Goal: Task Accomplishment & Management: Complete application form

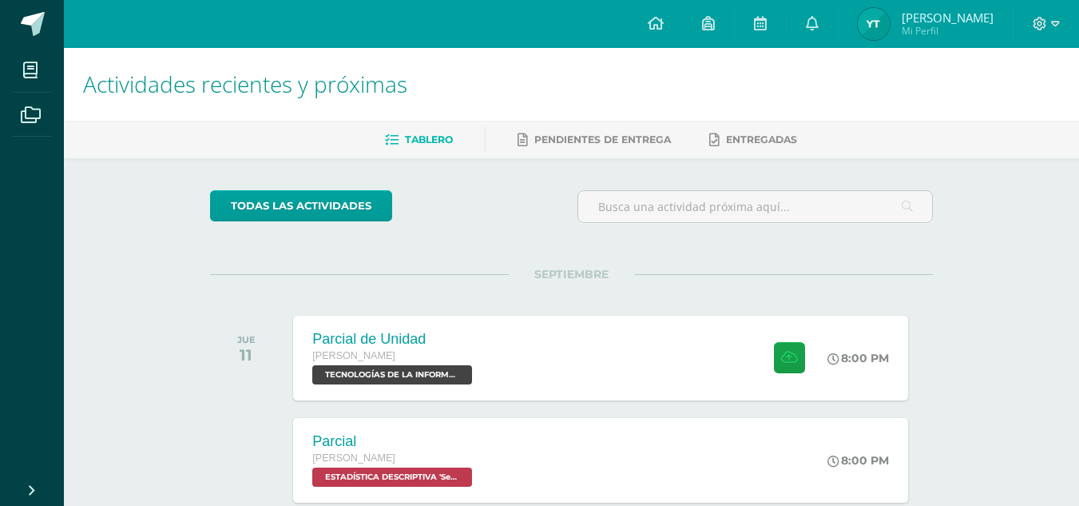
click at [18, 493] on link "Cerrar panel" at bounding box center [57, 488] width 115 height 34
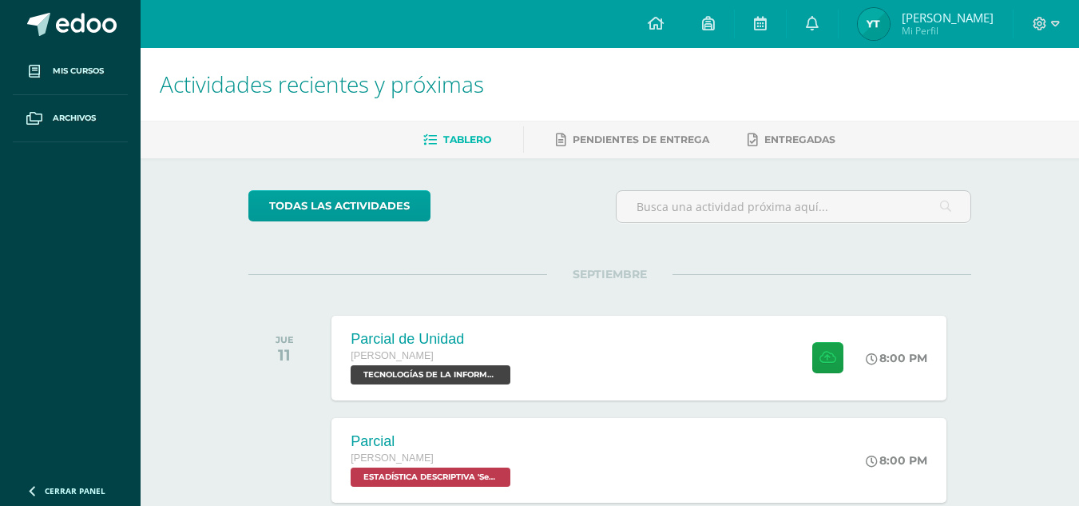
click at [31, 492] on icon at bounding box center [32, 491] width 13 height 16
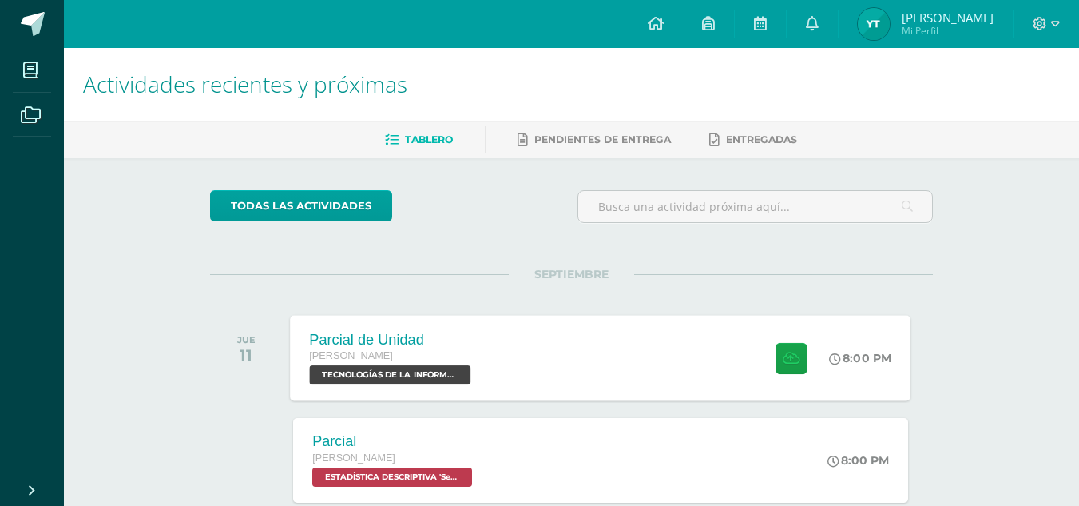
click at [583, 384] on div "Parcial de Unidad Quinto Bachillerato TECNOLOGÍAS DE LA INFORMACIÓN Y LA COMUNI…" at bounding box center [601, 357] width 621 height 85
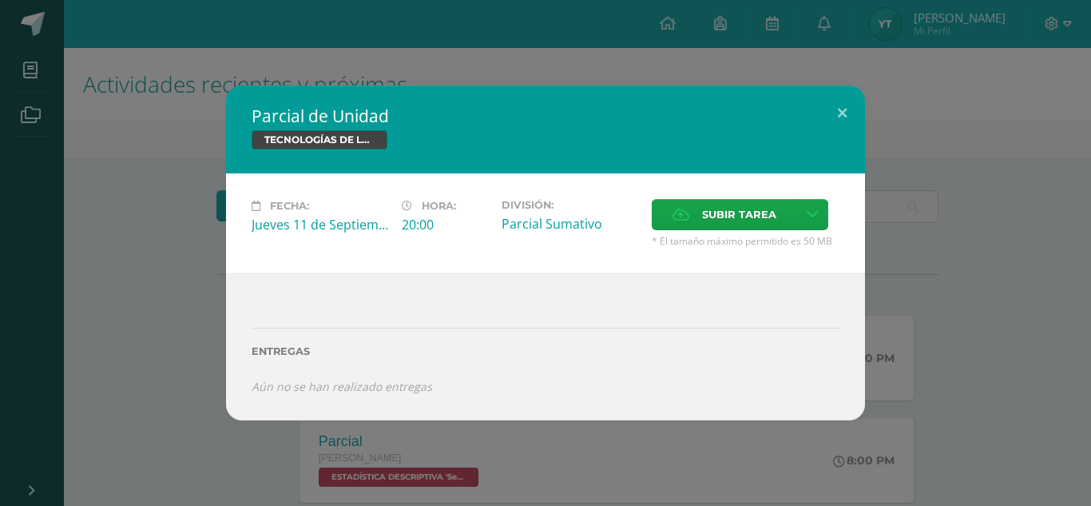
click at [698, 233] on div "Subir tarea" at bounding box center [746, 216] width 188 height 35
click at [691, 213] on label "Subir tarea" at bounding box center [724, 214] width 145 height 31
click at [0, 0] on input "Subir tarea" at bounding box center [0, 0] width 0 height 0
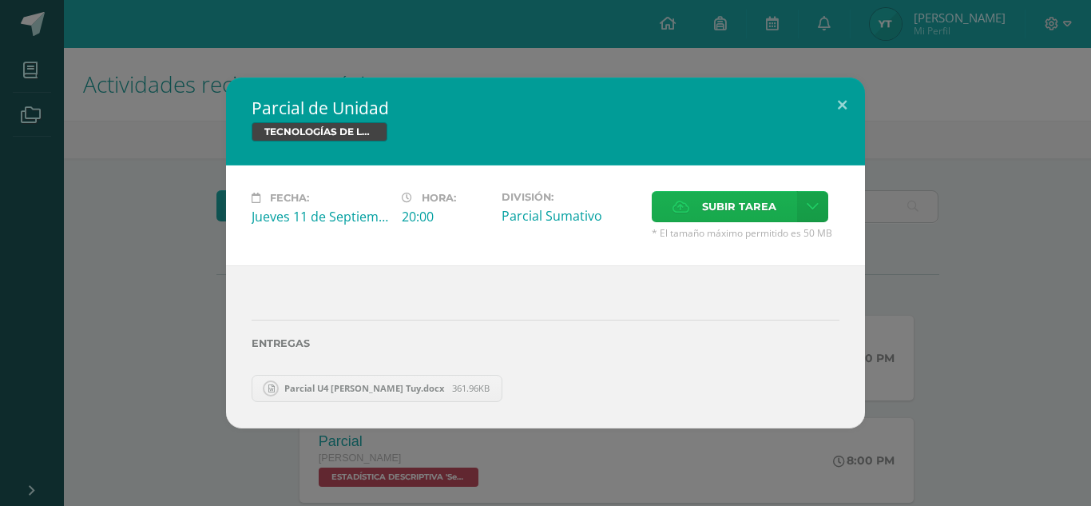
click at [707, 205] on span "Subir tarea" at bounding box center [739, 207] width 74 height 30
click at [0, 0] on input "Subir tarea" at bounding box center [0, 0] width 0 height 0
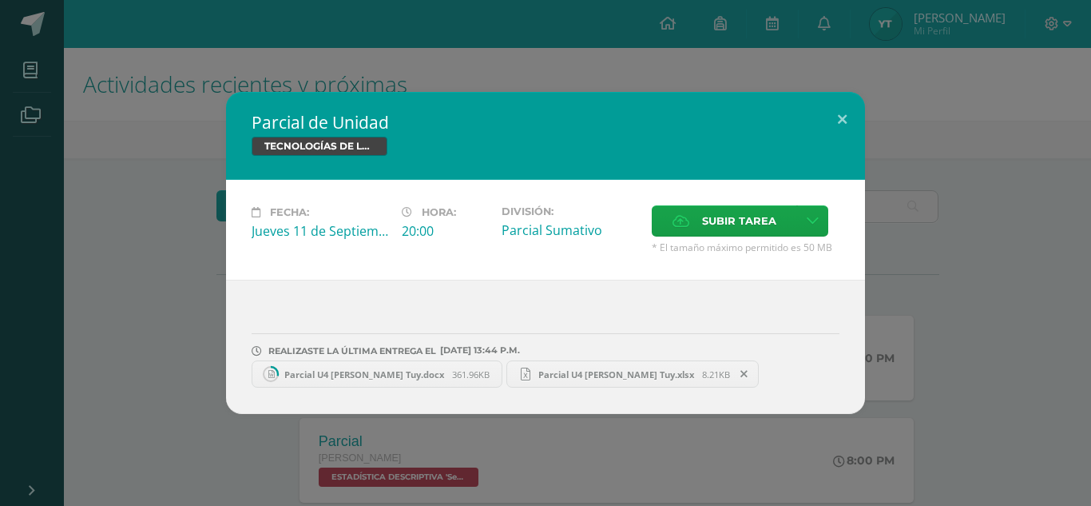
click at [386, 367] on link "Parcial U4 Yesica Tuy.docx 361.96KB" at bounding box center [377, 373] width 251 height 27
drag, startPoint x: 386, startPoint y: 367, endPoint x: 454, endPoint y: 372, distance: 68.1
click at [454, 372] on link "Parcial U4 Yesica Tuy.docx 361.96KB" at bounding box center [377, 373] width 251 height 27
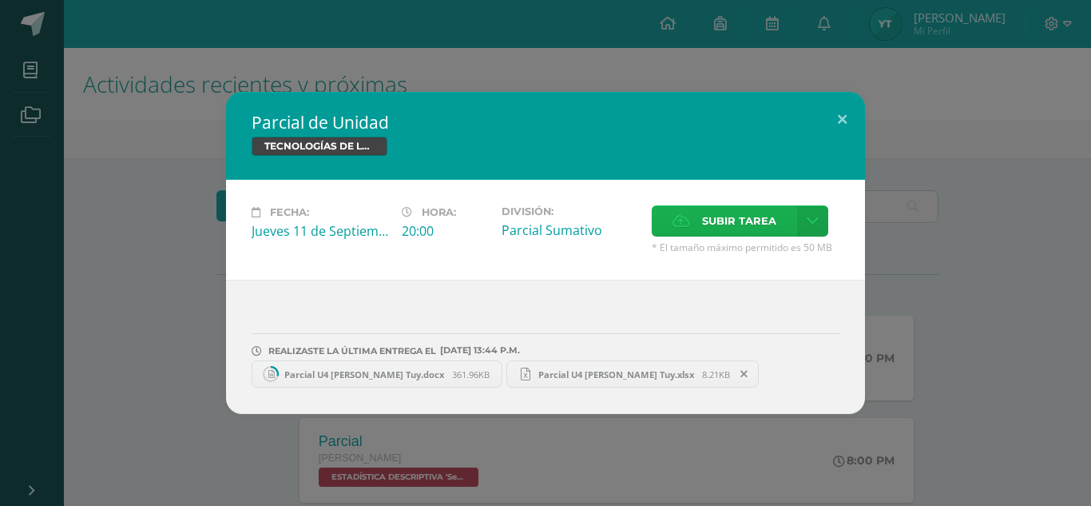
click at [692, 216] on label "Subir tarea" at bounding box center [724, 220] width 145 height 31
click at [0, 0] on input "Subir tarea" at bounding box center [0, 0] width 0 height 0
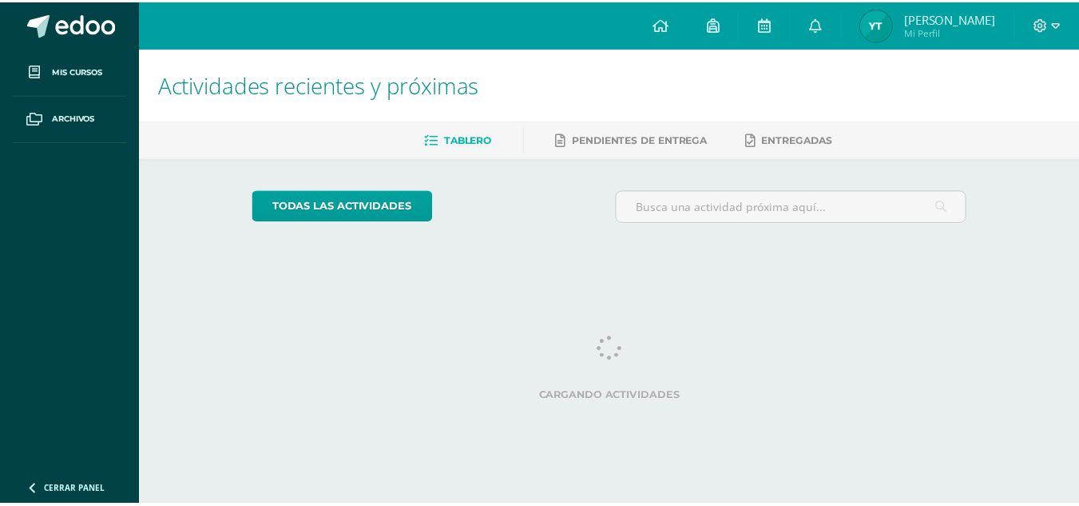
scroll to position [0, 38]
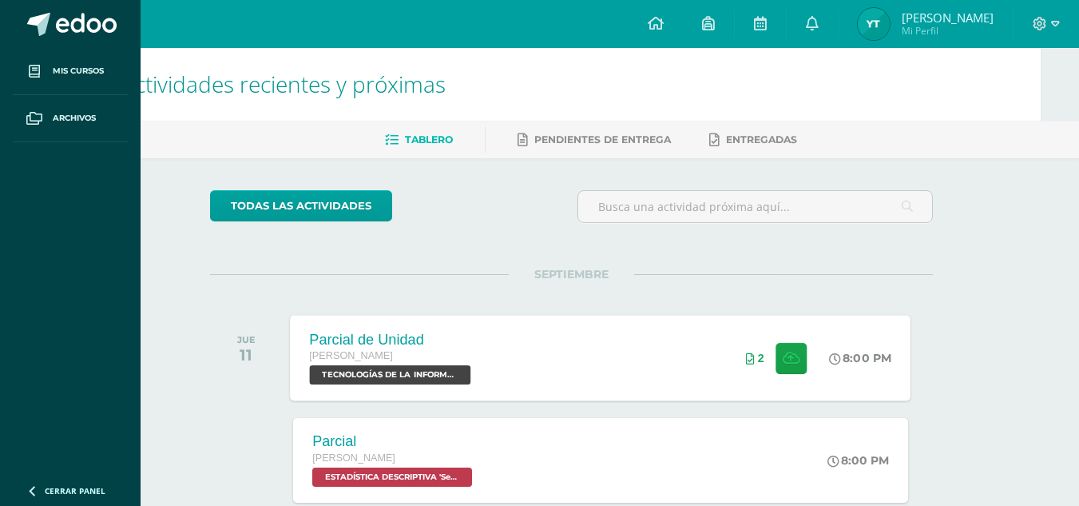
click at [561, 352] on div "Parcial de Unidad [PERSON_NAME] TECNOLOGÍAS DE LA INFORMACIÓN Y LA COMUNICACIÓN…" at bounding box center [601, 357] width 621 height 85
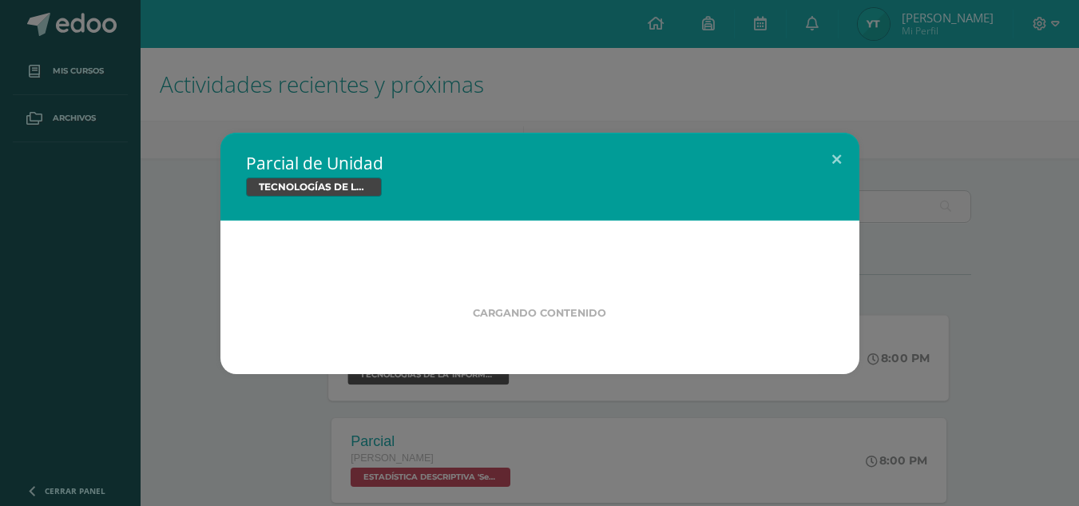
scroll to position [0, 0]
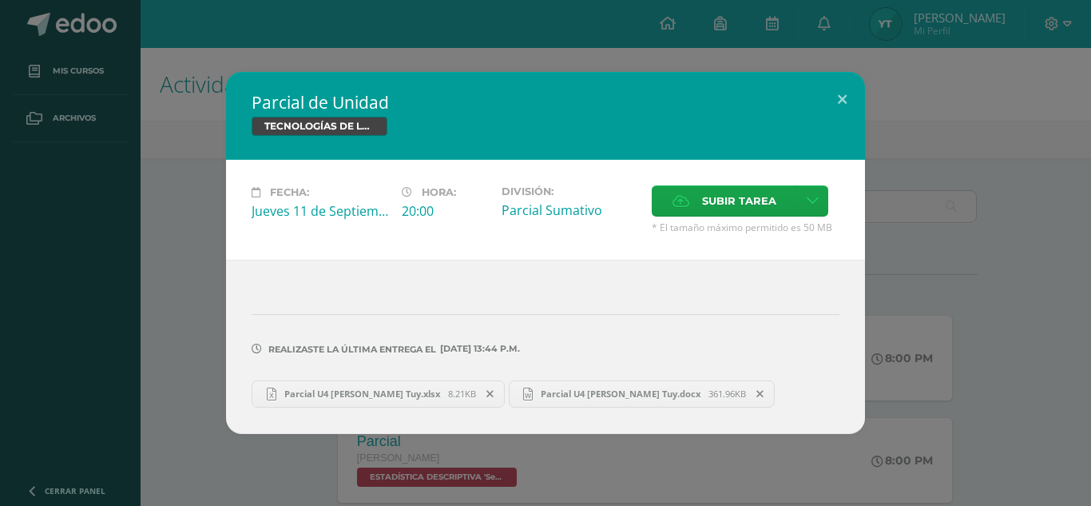
click at [404, 390] on span "Parcial U4 [PERSON_NAME] Tuy.xlsx" at bounding box center [362, 394] width 172 height 12
click at [487, 388] on icon at bounding box center [490, 393] width 7 height 11
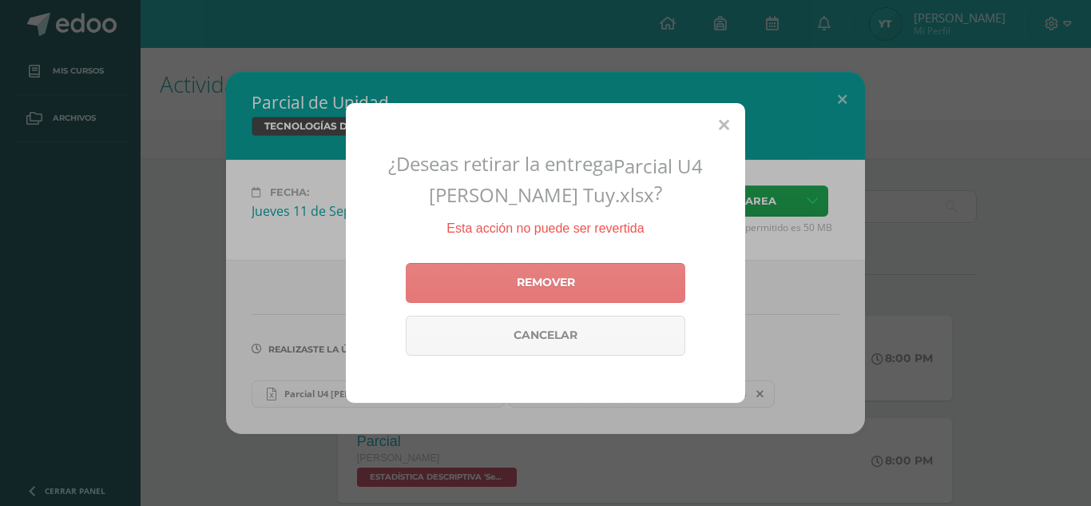
click at [542, 291] on link "Remover" at bounding box center [546, 283] width 280 height 40
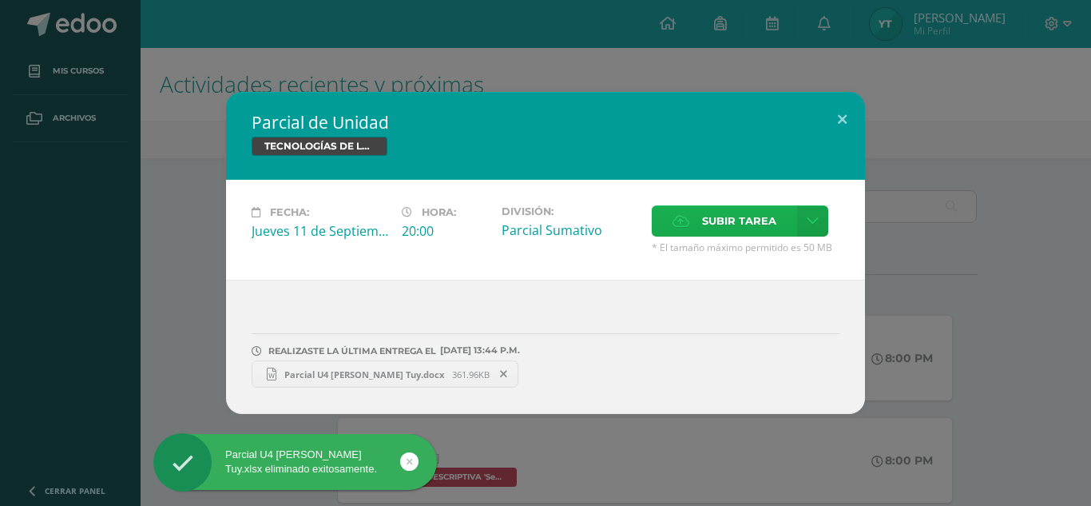
click at [713, 217] on span "Subir tarea" at bounding box center [739, 221] width 74 height 30
click at [0, 0] on input "Subir tarea" at bounding box center [0, 0] width 0 height 0
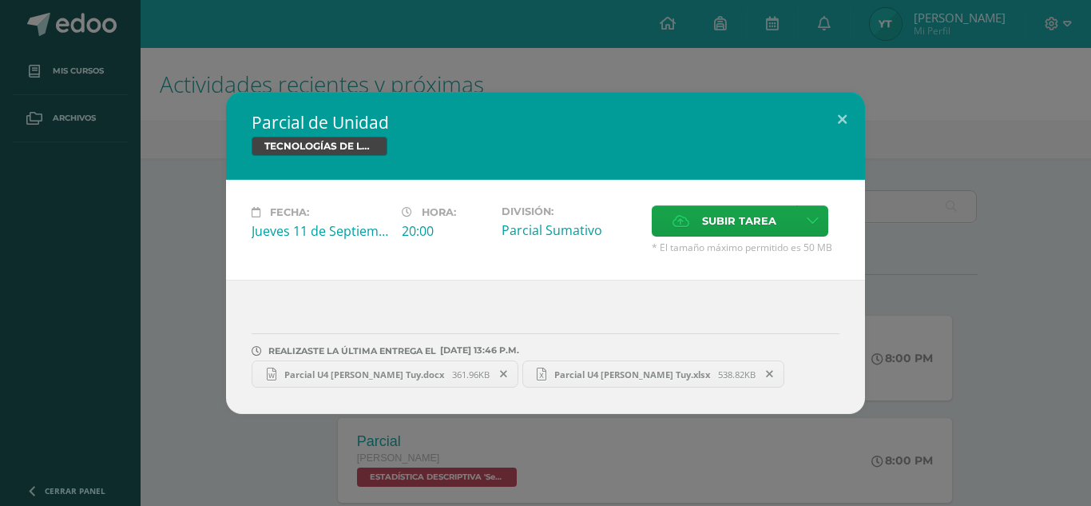
click at [553, 369] on span "Parcial U4 Yesica Tuy.xlsx" at bounding box center [633, 374] width 172 height 12
click at [377, 363] on link "Parcial U4 Yesica Tuy.docx 361.96KB" at bounding box center [385, 373] width 267 height 27
click at [837, 116] on button at bounding box center [843, 119] width 46 height 54
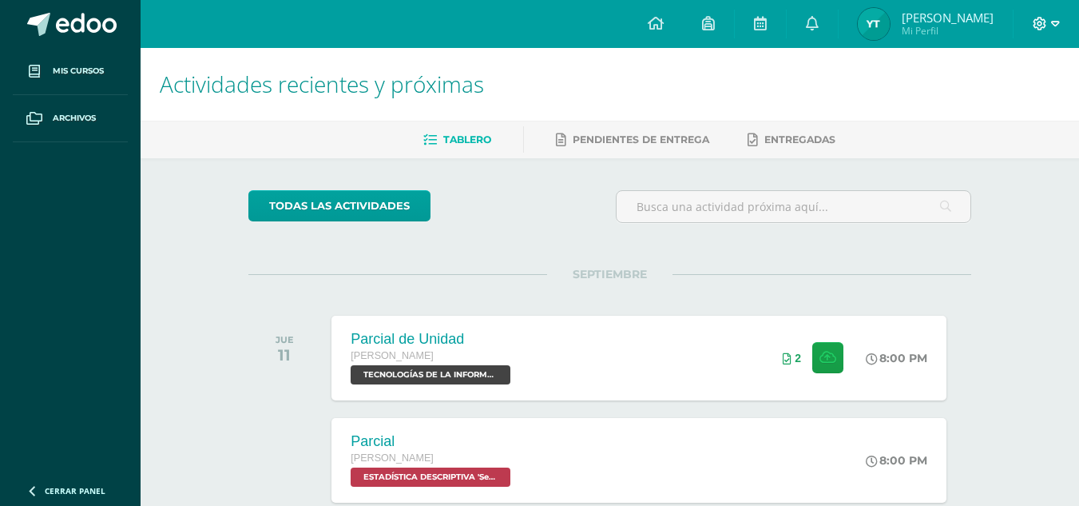
click at [1034, 19] on icon at bounding box center [1040, 24] width 14 height 14
click at [997, 105] on span "Cerrar sesión" at bounding box center [1005, 108] width 72 height 15
